Goal: Information Seeking & Learning: Learn about a topic

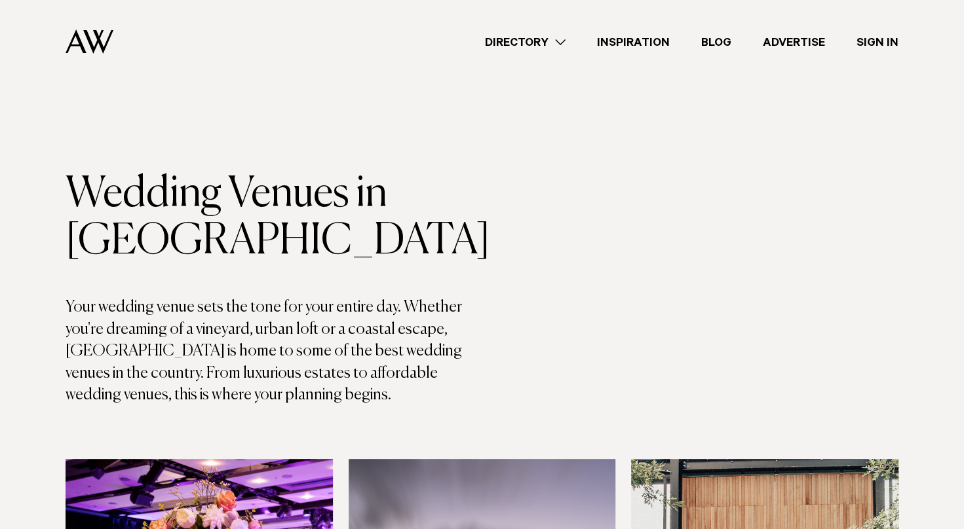
click at [256, 286] on header "Wedding Venues in Auckland Your wedding venue sets the tone for your entire day…" at bounding box center [274, 289] width 417 height 236
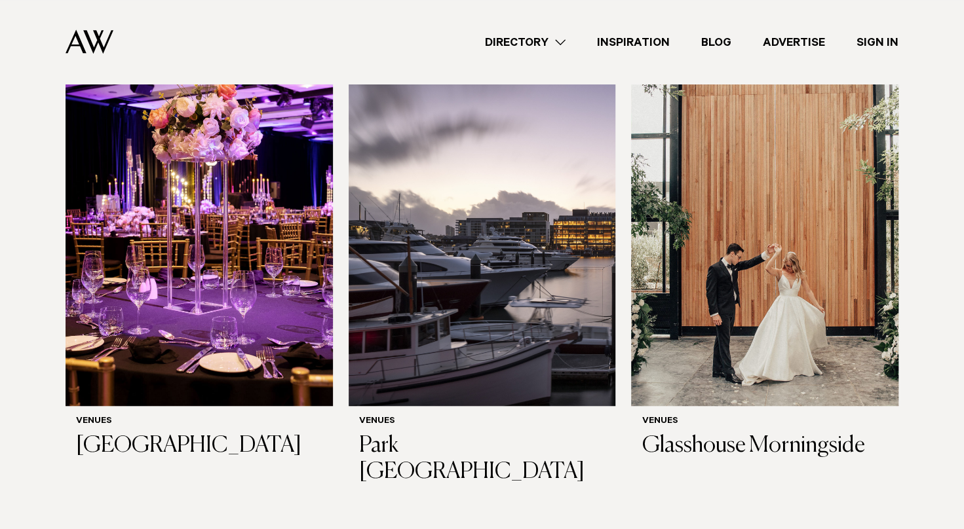
scroll to position [419, 0]
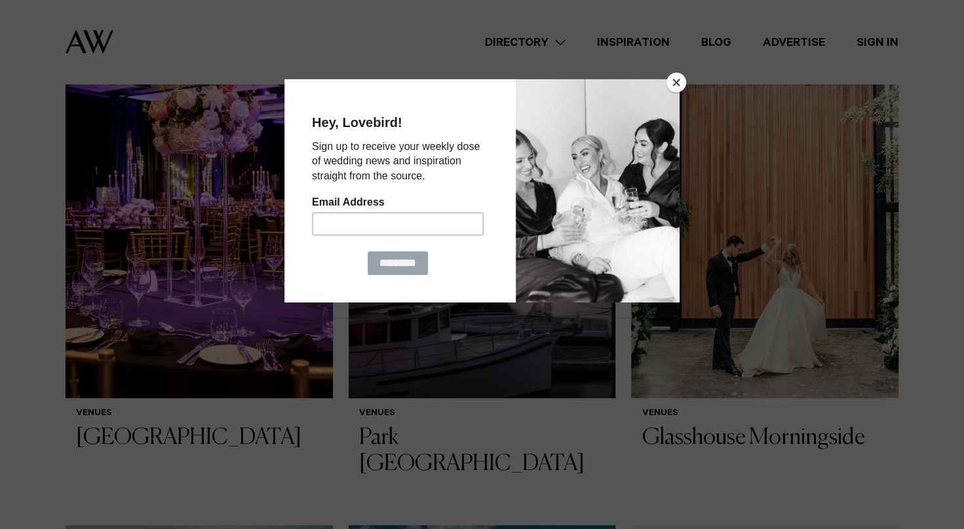
click at [682, 81] on button "Close" at bounding box center [676, 83] width 20 height 20
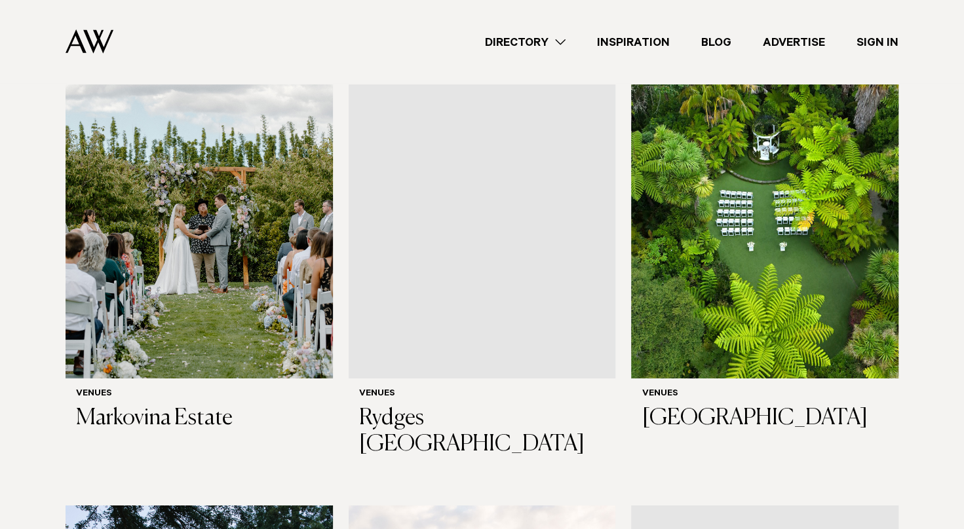
scroll to position [2411, 0]
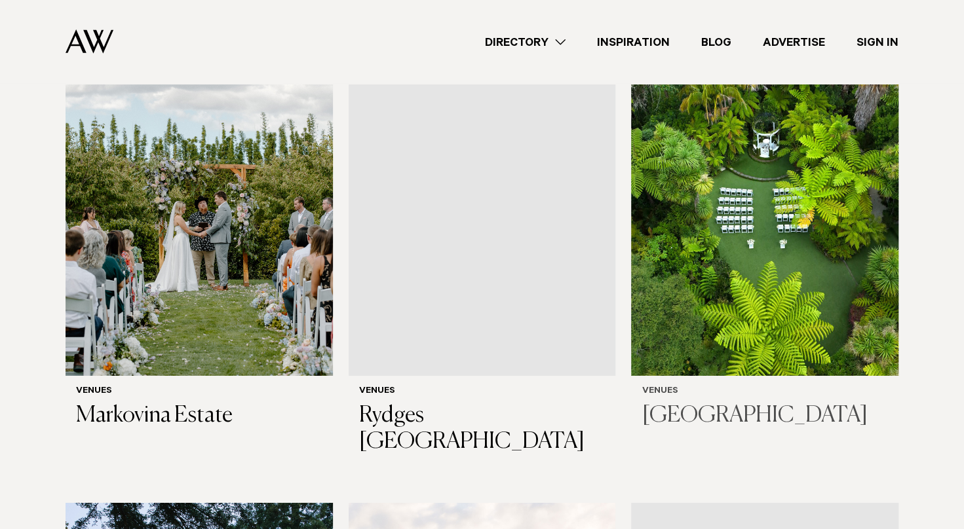
click at [680, 403] on h3 "Tui Hills" at bounding box center [765, 416] width 246 height 27
click at [241, 248] on img at bounding box center [199, 197] width 267 height 358
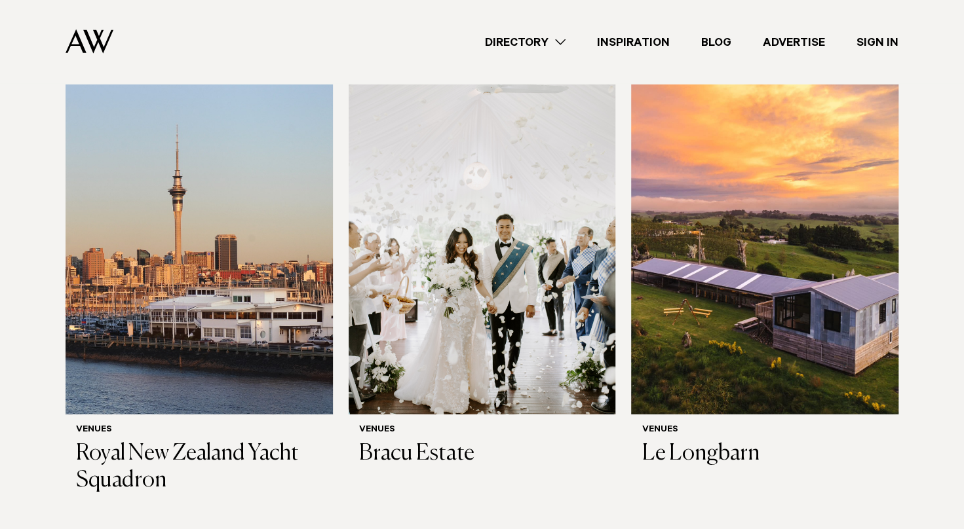
scroll to position [1861, 0]
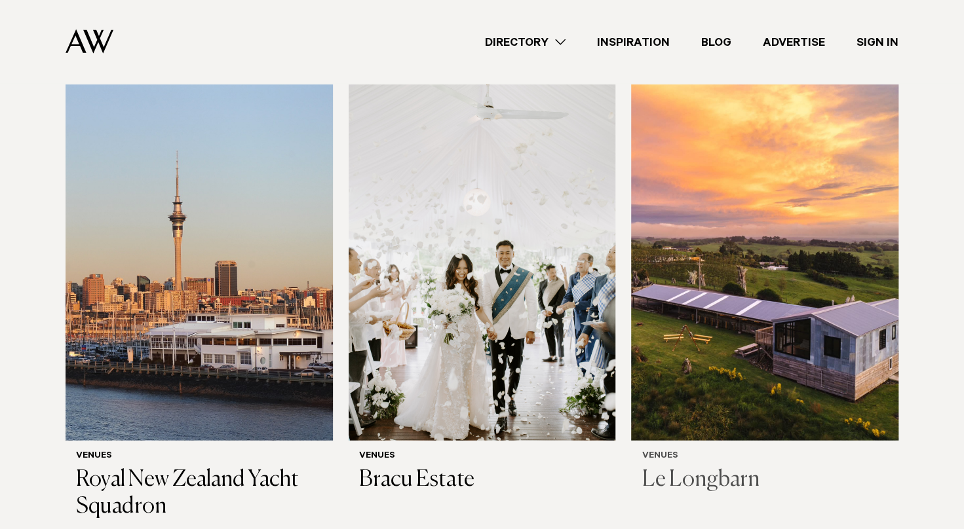
click at [767, 303] on img at bounding box center [764, 262] width 267 height 358
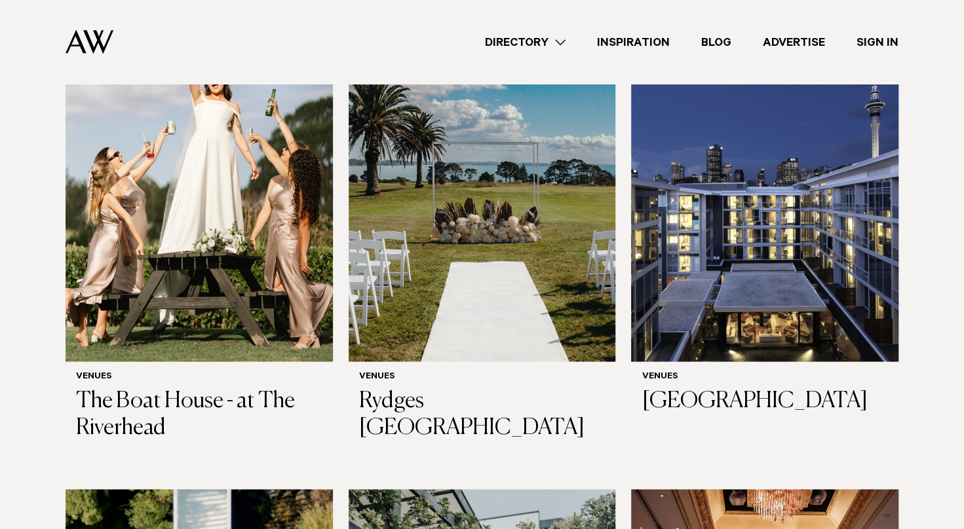
scroll to position [944, 0]
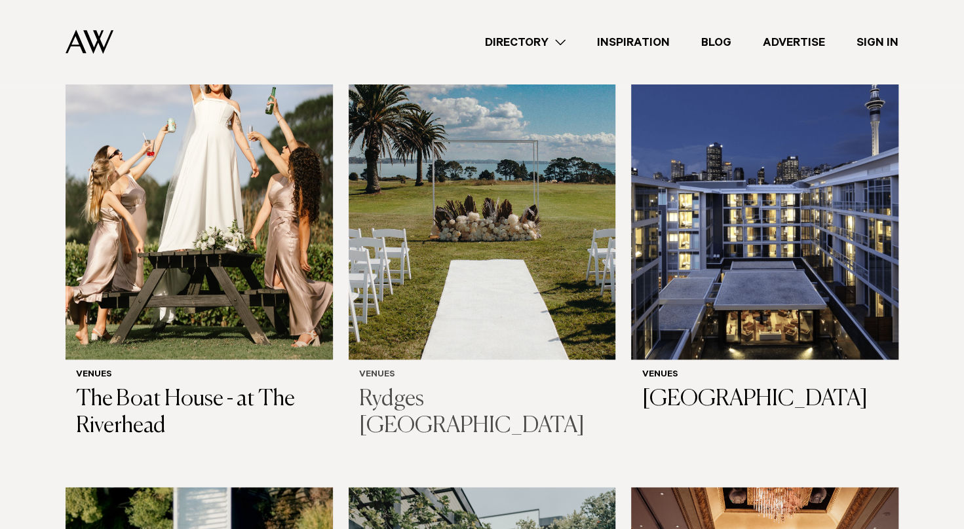
click at [489, 247] on img at bounding box center [482, 180] width 267 height 358
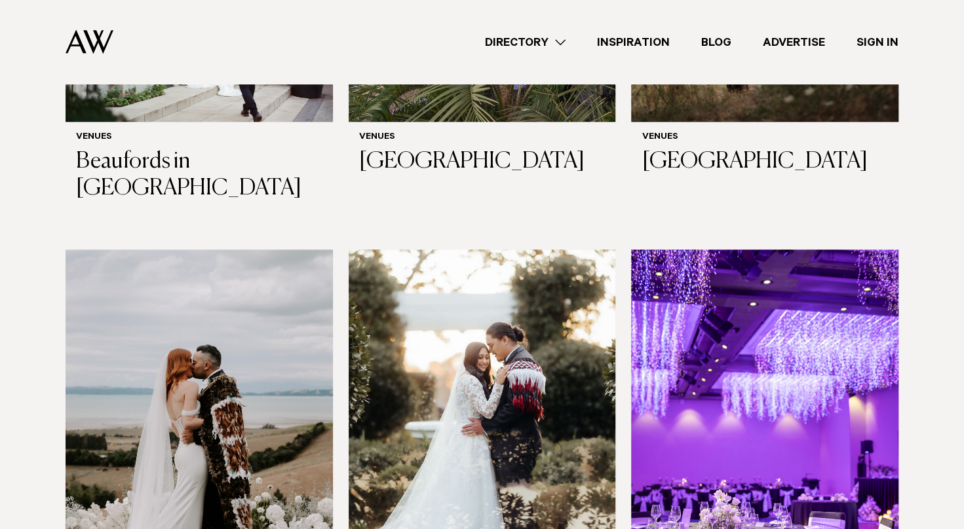
scroll to position [3774, 0]
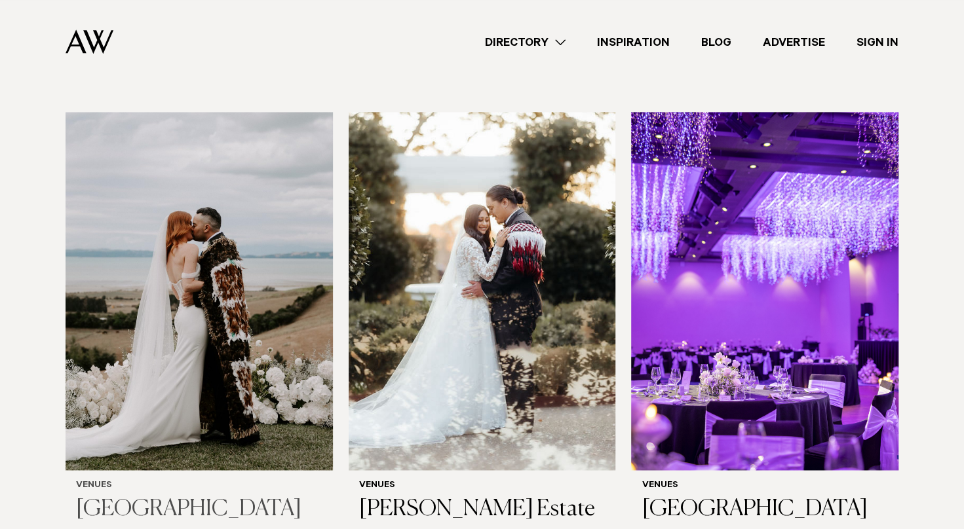
click at [117, 497] on h3 "[GEOGRAPHIC_DATA]" at bounding box center [199, 510] width 246 height 27
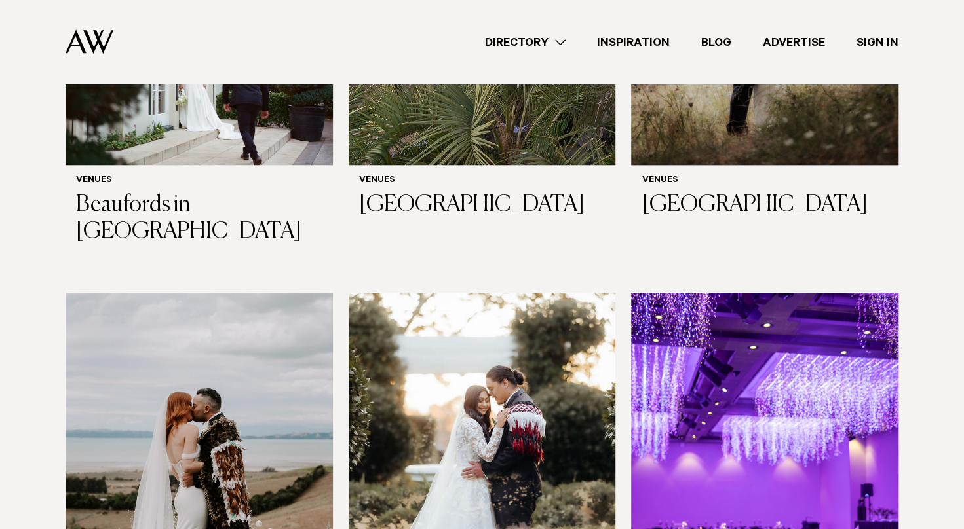
scroll to position [3460, 0]
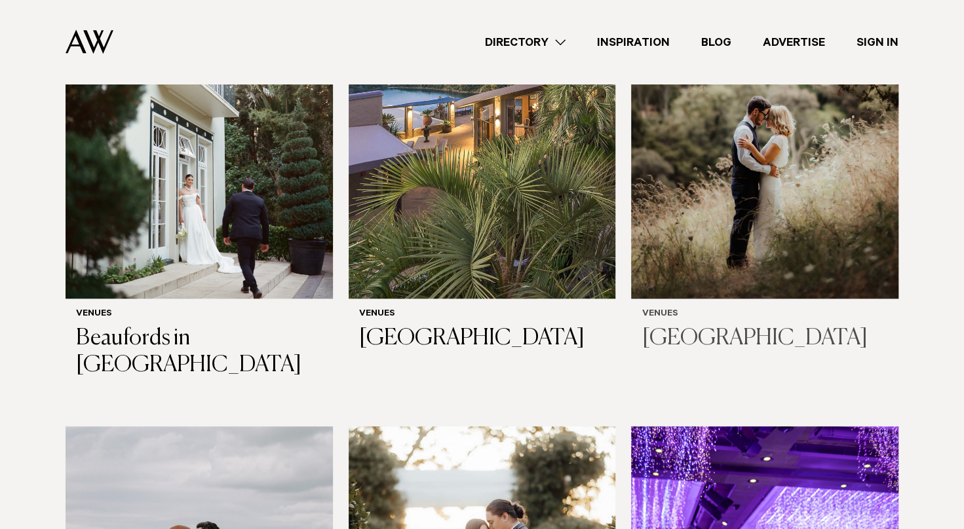
click at [781, 128] on img at bounding box center [764, 120] width 267 height 358
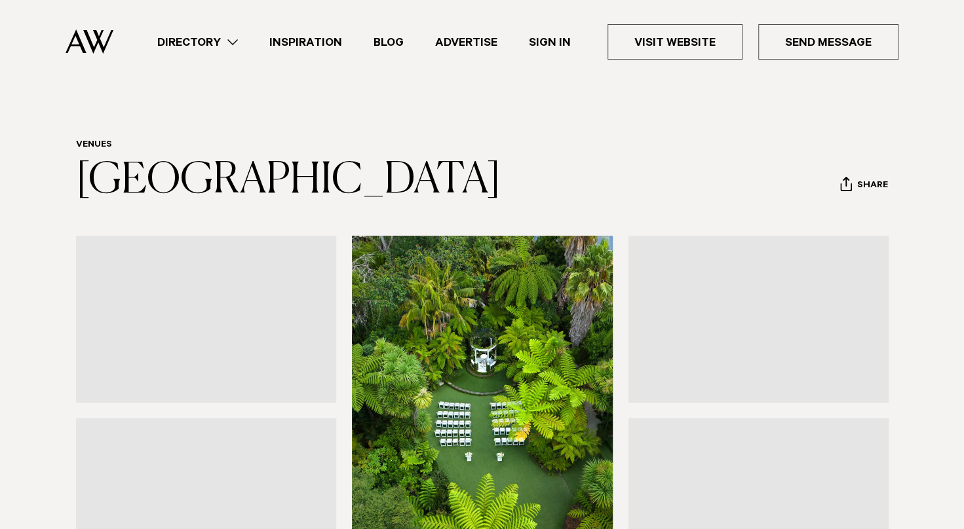
click at [548, 143] on header "Venues [GEOGRAPHIC_DATA] Share Copy Link Email twitter facebook" at bounding box center [482, 172] width 813 height 65
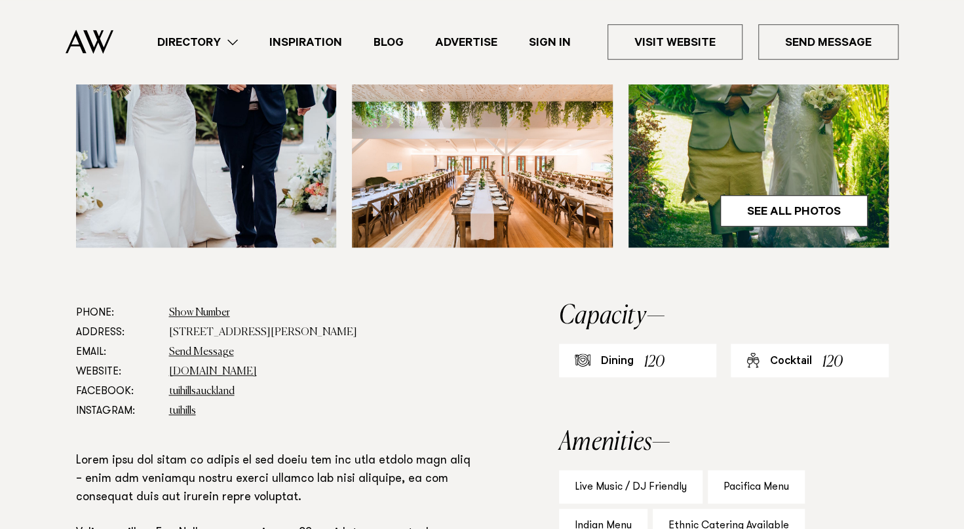
scroll to position [655, 0]
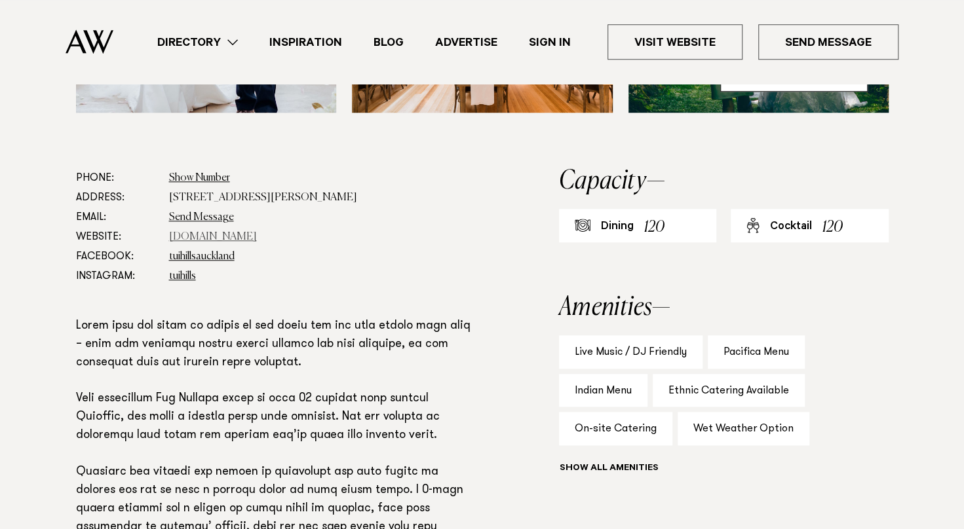
click at [197, 236] on link "tuihills.co.nz" at bounding box center [213, 237] width 88 height 10
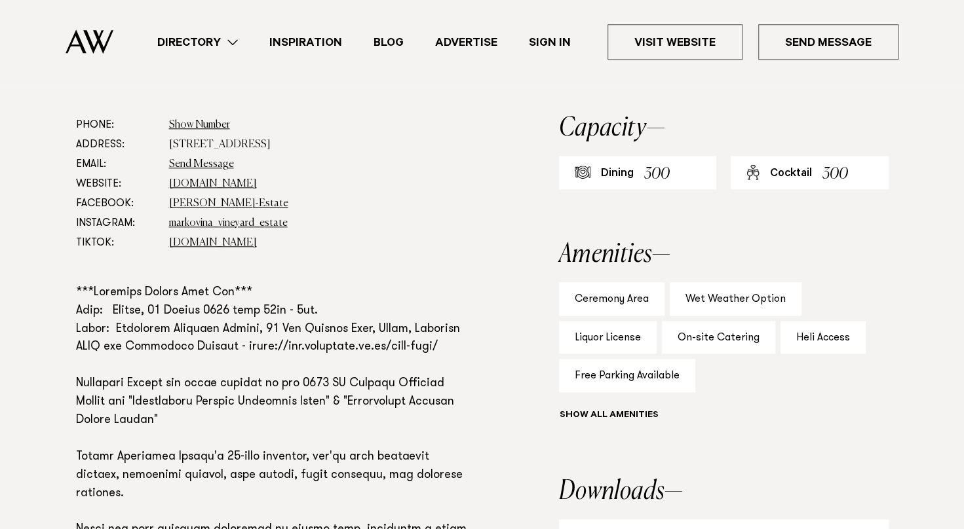
scroll to position [734, 0]
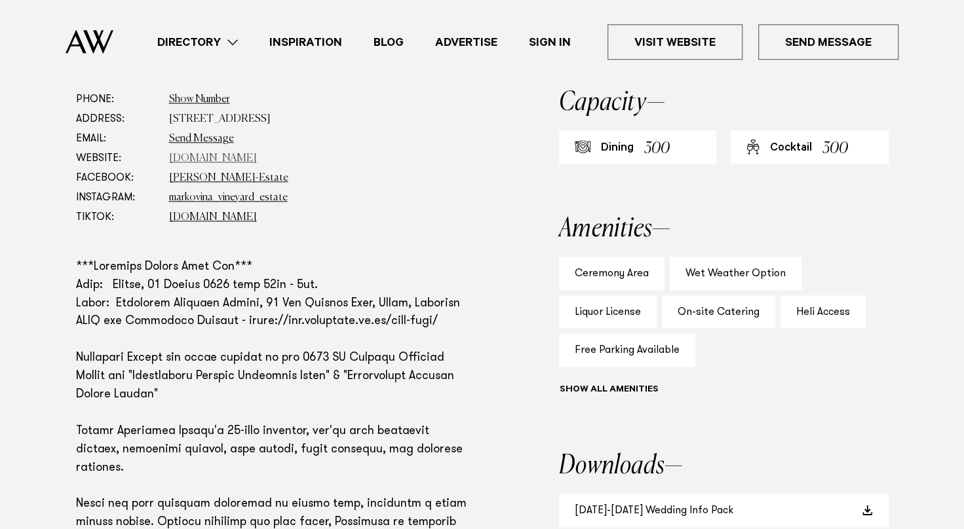
click at [221, 159] on link "www.markovina.co.nz" at bounding box center [213, 158] width 88 height 10
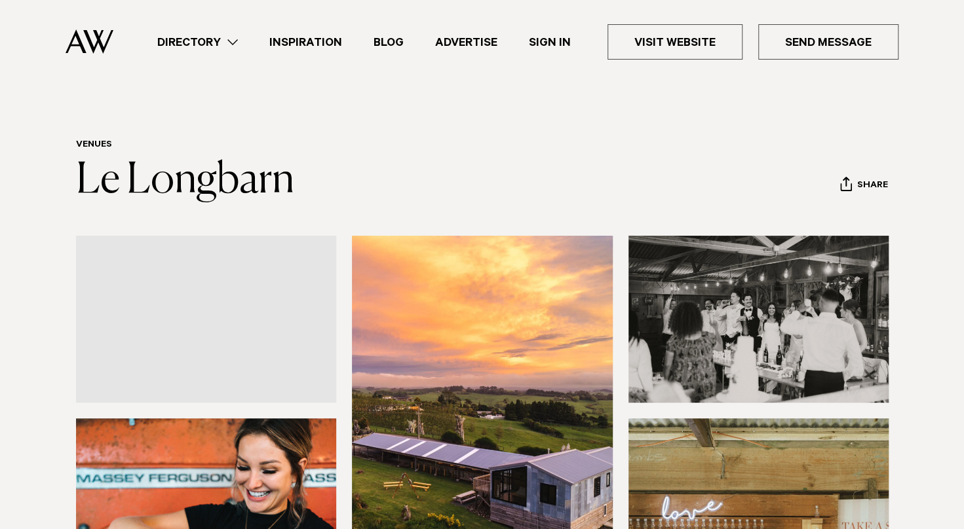
click at [31, 273] on div at bounding box center [482, 502] width 923 height 532
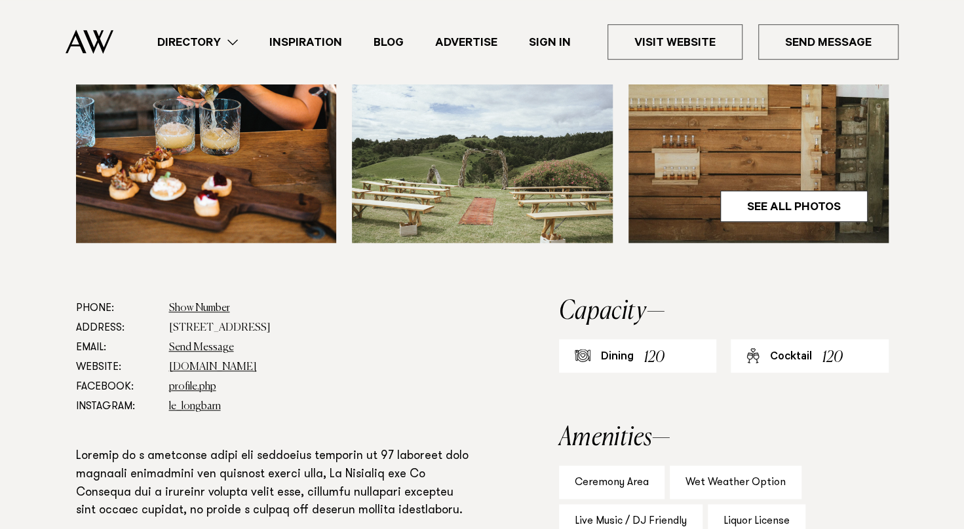
scroll to position [524, 0]
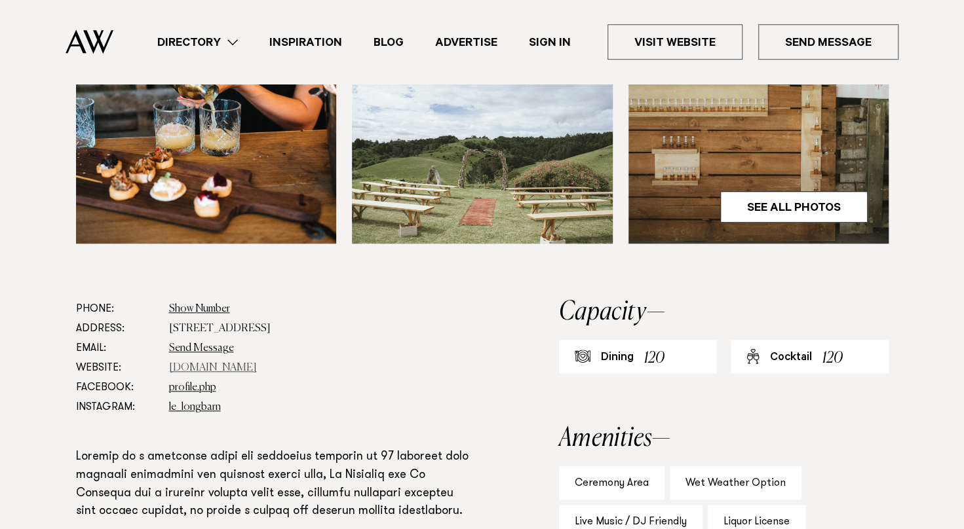
click at [223, 372] on link "www.lewoolshed.co.nz" at bounding box center [213, 368] width 88 height 10
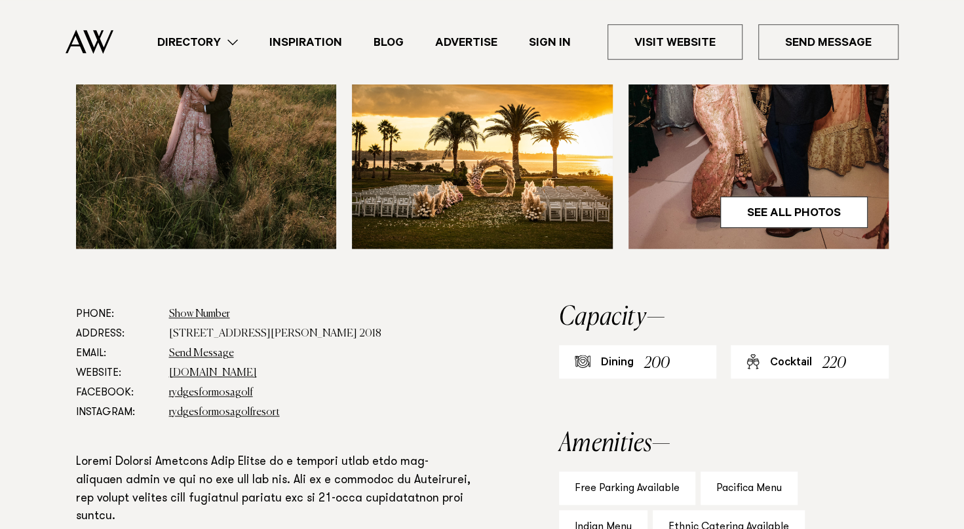
scroll to position [629, 0]
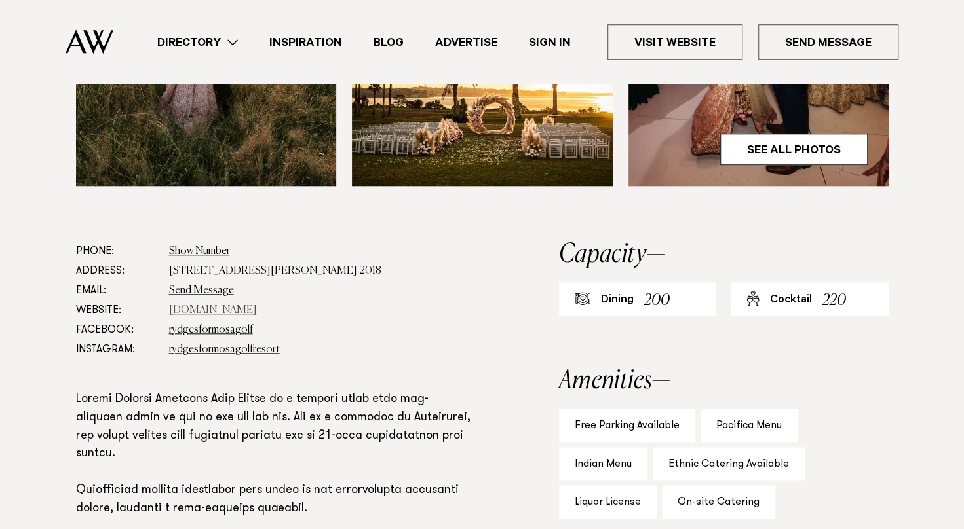
click at [190, 311] on link "[DOMAIN_NAME]" at bounding box center [213, 310] width 88 height 10
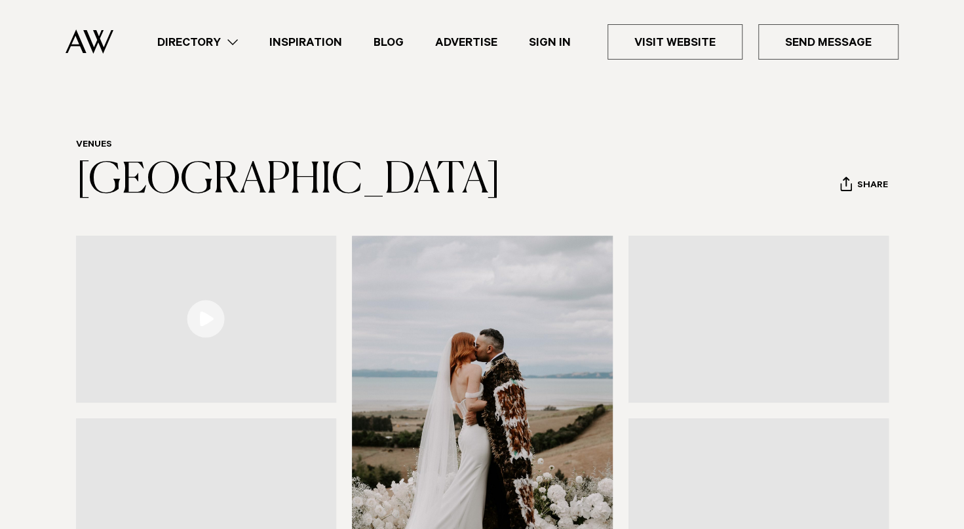
click at [48, 275] on div at bounding box center [482, 502] width 923 height 532
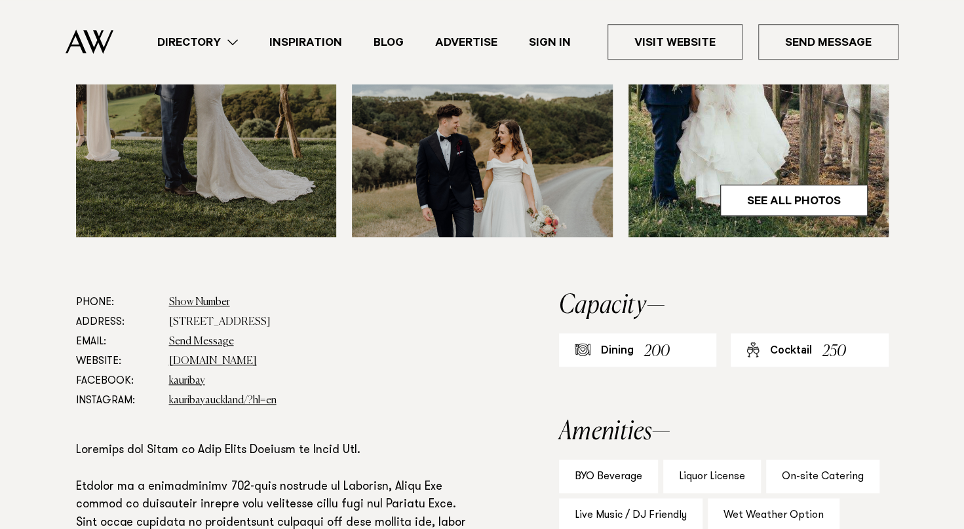
scroll to position [682, 0]
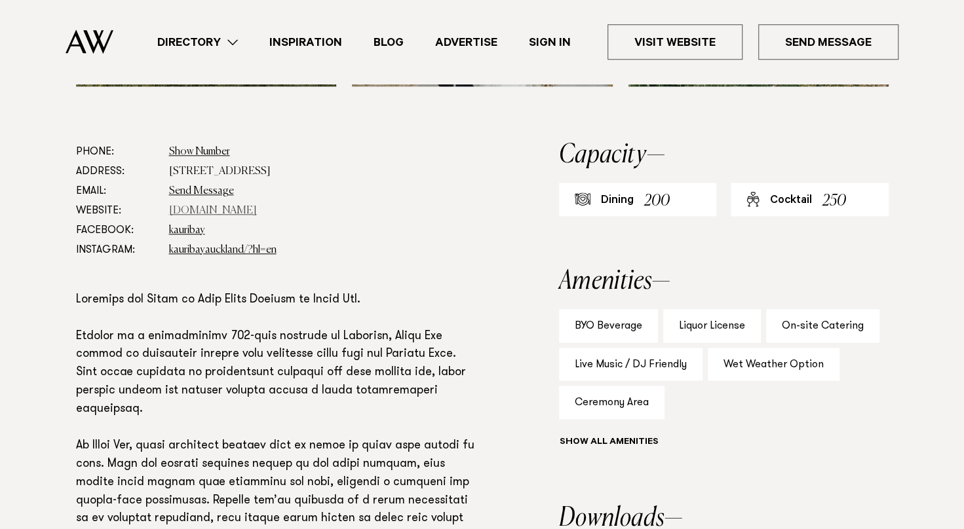
click at [213, 206] on link "[DOMAIN_NAME]" at bounding box center [213, 211] width 88 height 10
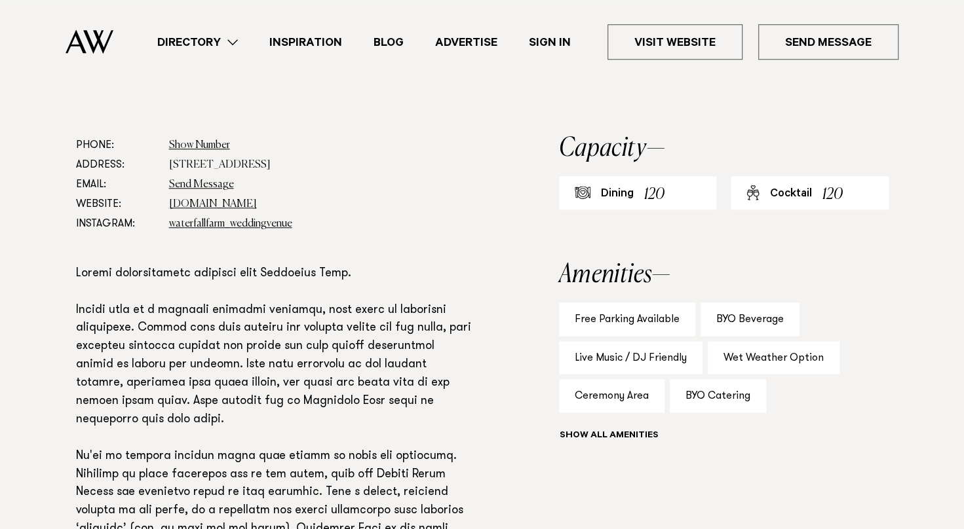
scroll to position [708, 0]
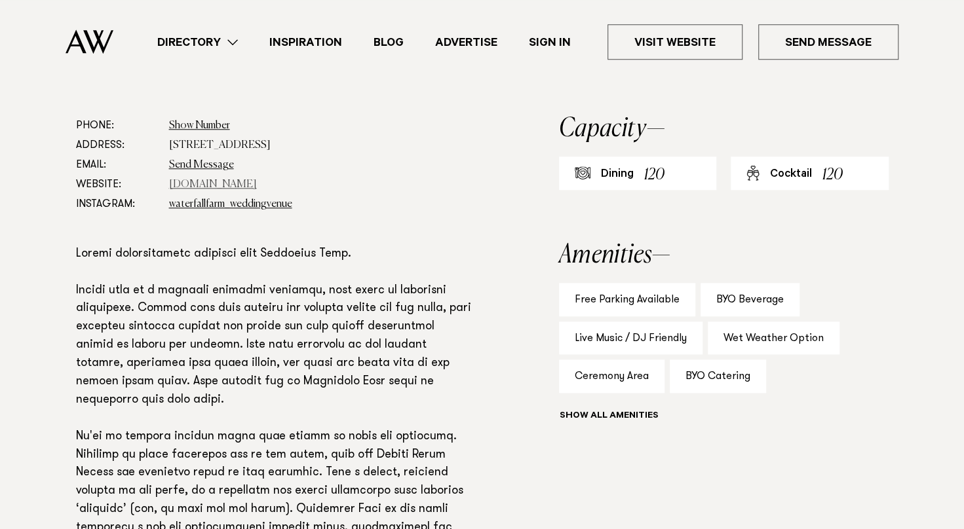
click at [222, 182] on link "[DOMAIN_NAME]" at bounding box center [213, 185] width 88 height 10
